Goal: Task Accomplishment & Management: Manage account settings

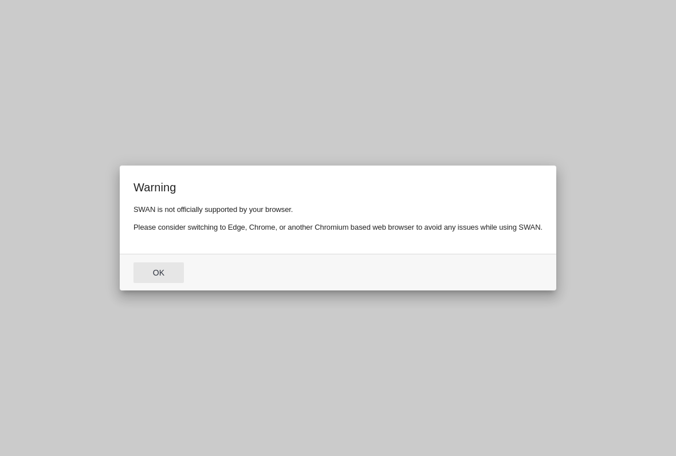
click at [155, 281] on button "Ok" at bounding box center [159, 273] width 50 height 21
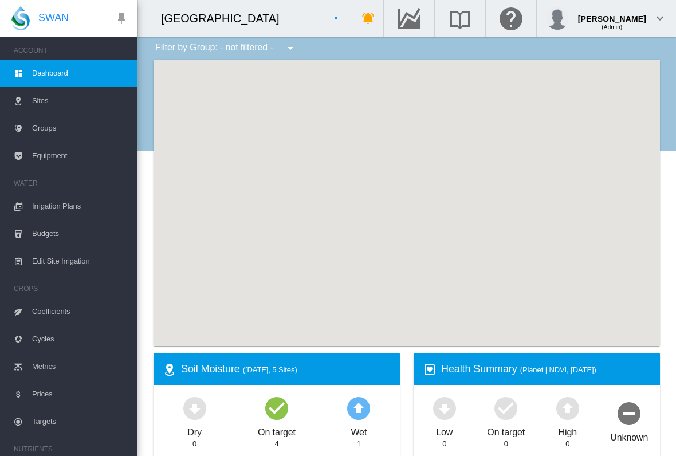
type input "**********"
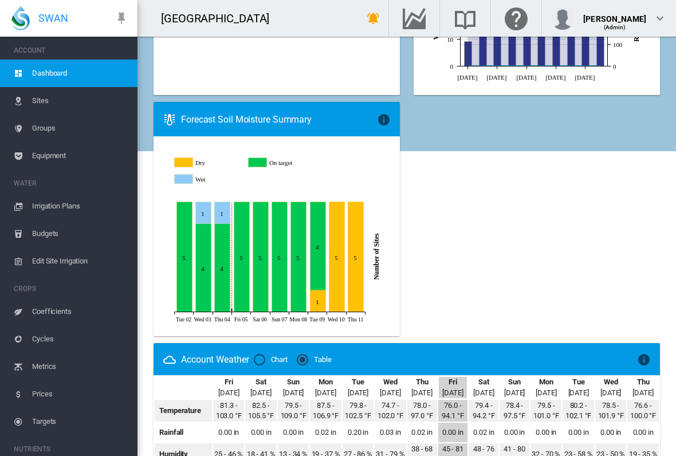
scroll to position [639, 0]
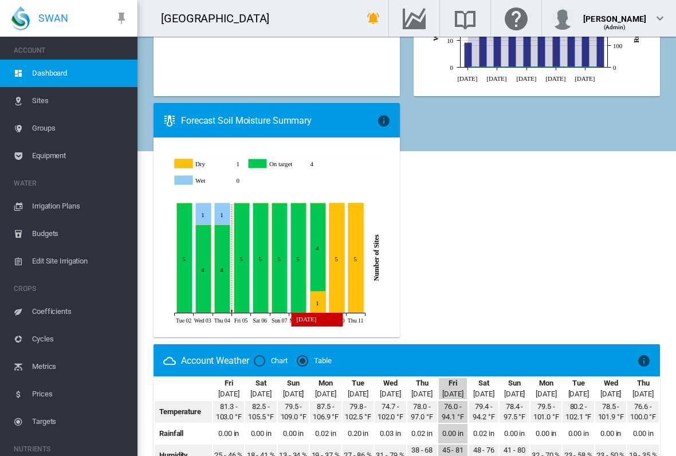
click at [318, 276] on icon "On target Sep 09, 2025 4" at bounding box center [318, 248] width 15 height 88
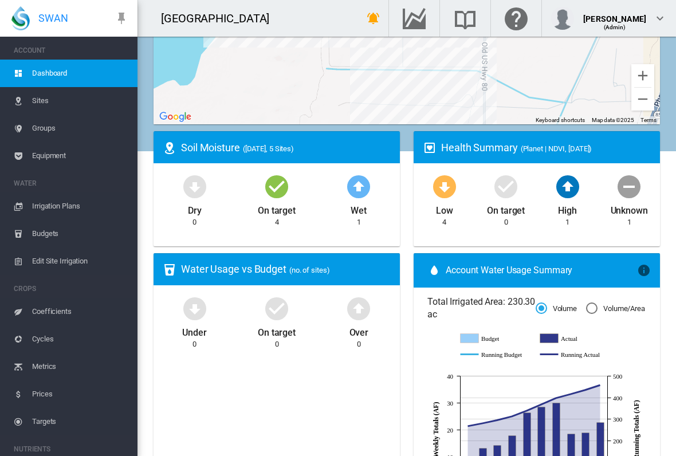
scroll to position [223, 0]
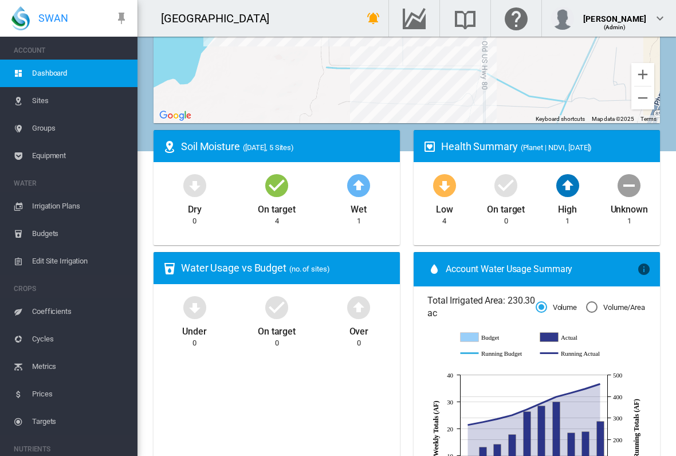
click at [648, 160] on div "Health Summary (Planet | NDVI, [DATE])" at bounding box center [537, 146] width 247 height 32
click at [582, 154] on div "Health Summary (Planet | NDVI, [DATE])" at bounding box center [537, 146] width 247 height 32
click at [429, 147] on md-icon "icon-heart-box-outline" at bounding box center [430, 147] width 14 height 14
click at [573, 146] on span "(Planet | NDVI, [DATE])" at bounding box center [557, 147] width 72 height 9
click at [449, 189] on md-icon "icon-arrow-down-bold-circle" at bounding box center [445, 185] width 28 height 28
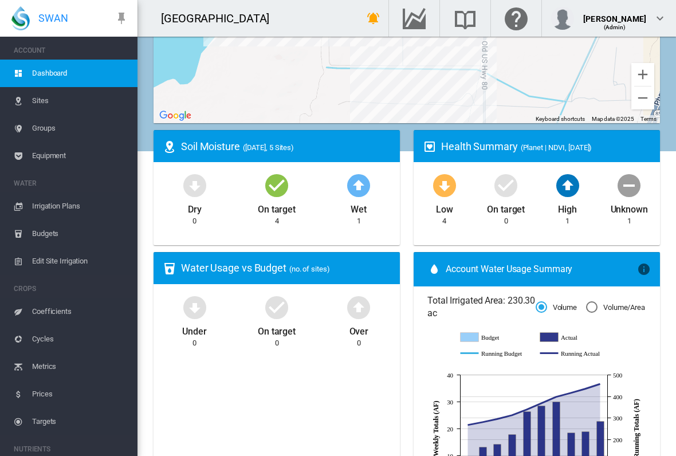
click at [549, 218] on div "High 1" at bounding box center [568, 199] width 62 height 56
click at [450, 182] on md-icon "icon-arrow-down-bold-circle" at bounding box center [445, 185] width 28 height 28
click at [436, 142] on md-icon "icon-heart-box-outline" at bounding box center [430, 147] width 14 height 14
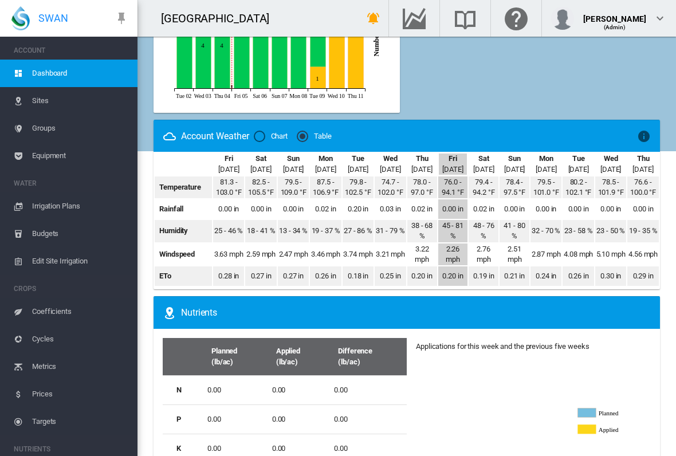
scroll to position [807, 0]
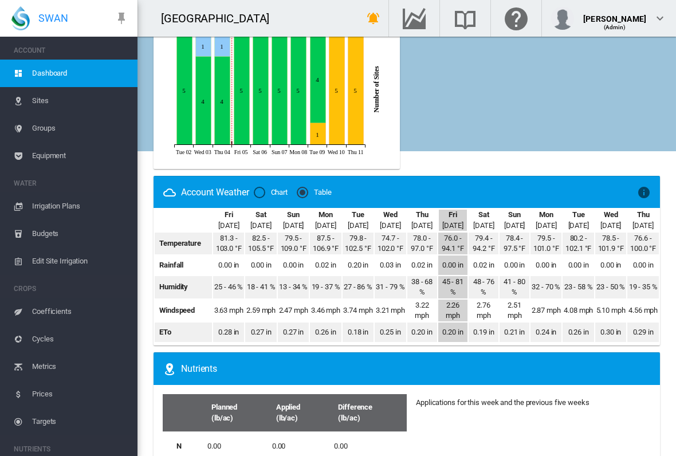
click at [72, 305] on span "Coefficients" at bounding box center [80, 312] width 96 height 28
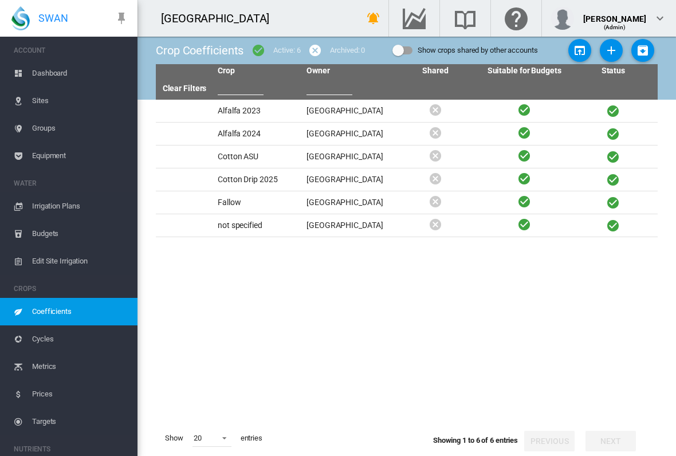
click at [87, 208] on span "Irrigation Plans" at bounding box center [80, 207] width 96 height 28
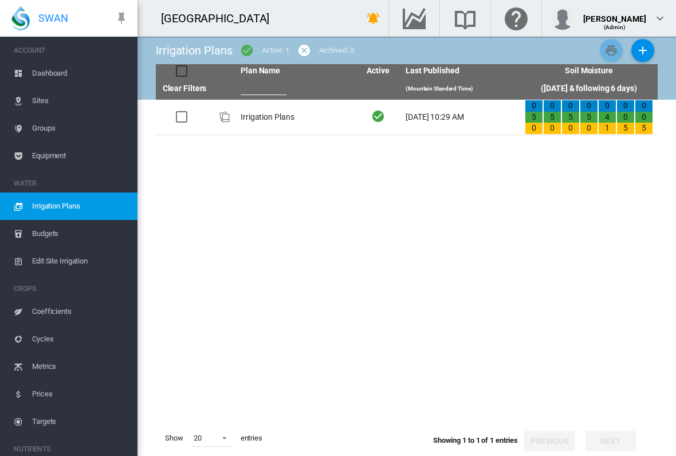
click at [286, 119] on td "Irrigation Plans" at bounding box center [295, 117] width 119 height 35
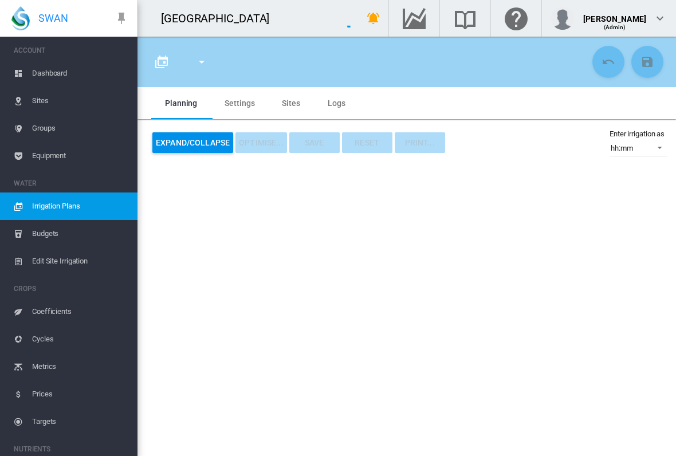
type input "**********"
type input "*"
type input "*****"
